Goal: Find specific fact

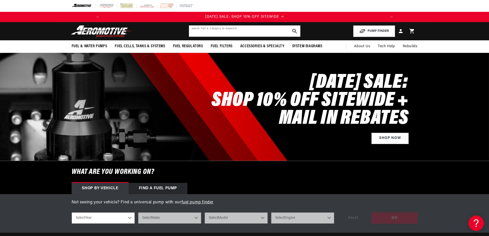
click at [246, 31] on input "text" at bounding box center [244, 30] width 111 height 11
type input "bfl18"
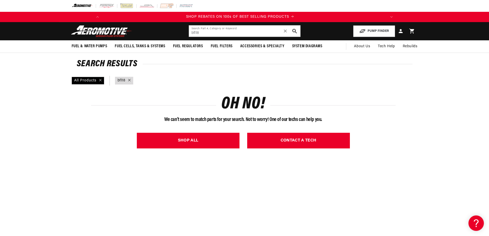
scroll to position [0, 291]
